Goal: Information Seeking & Learning: Learn about a topic

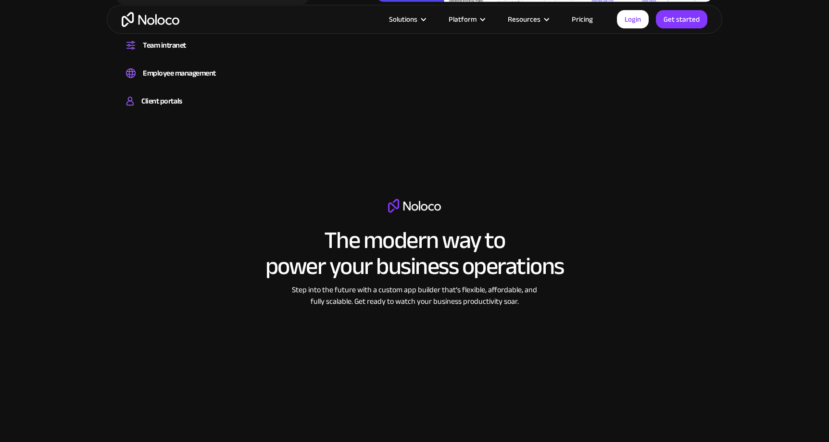
scroll to position [1373, 0]
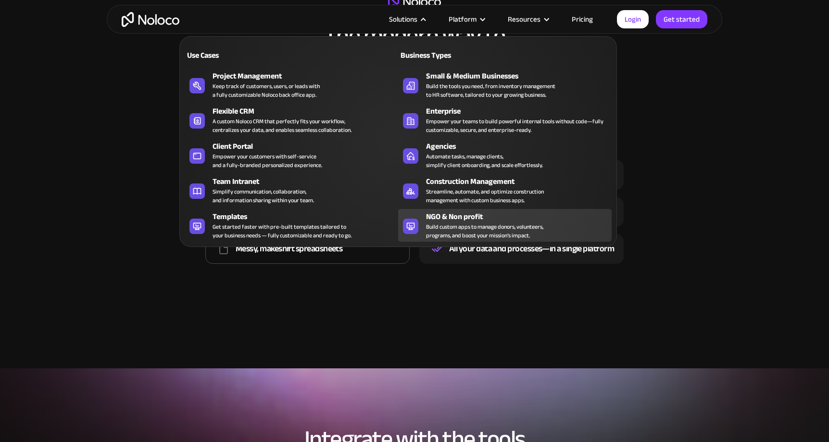
click at [485, 228] on div "Build custom apps to manage donors, volunteers, programs, and boost your missio…" at bounding box center [484, 230] width 117 height 17
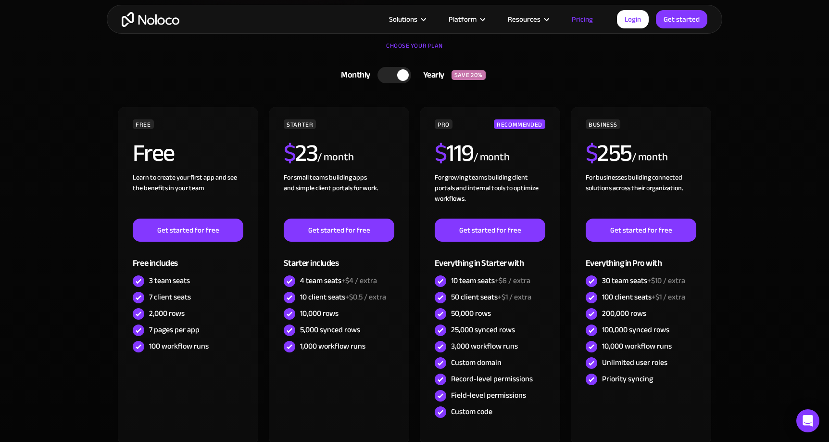
scroll to position [320, 0]
